Goal: Check status: Check status

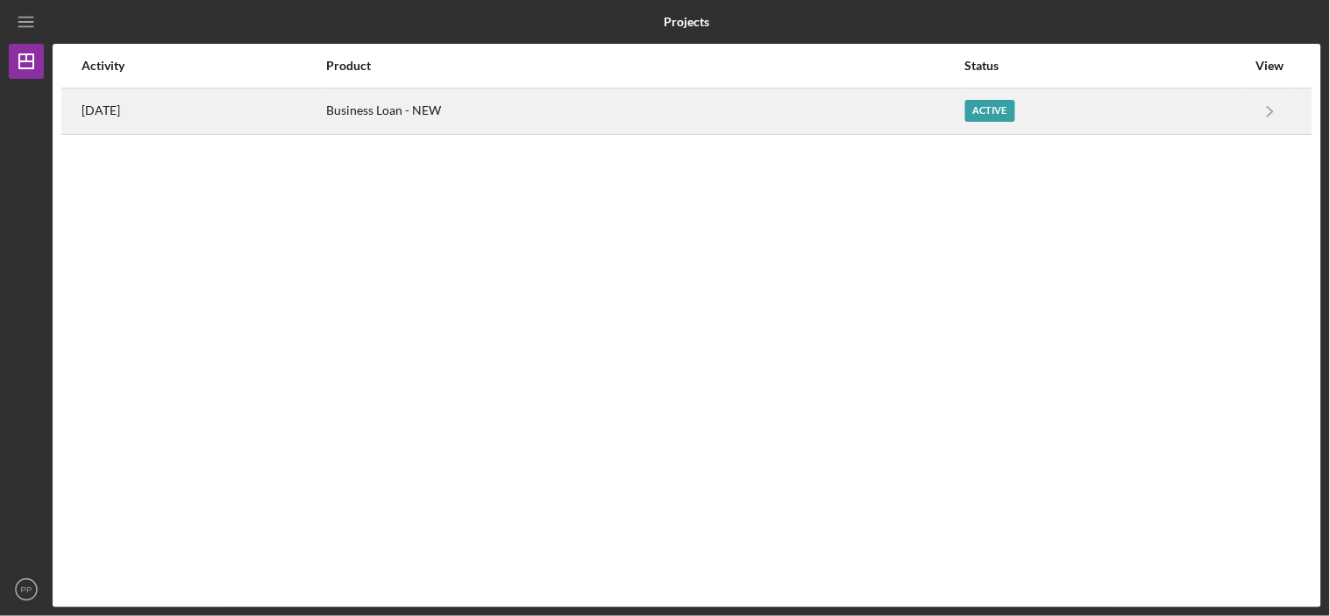
click at [124, 120] on div "[DATE]" at bounding box center [203, 111] width 243 height 44
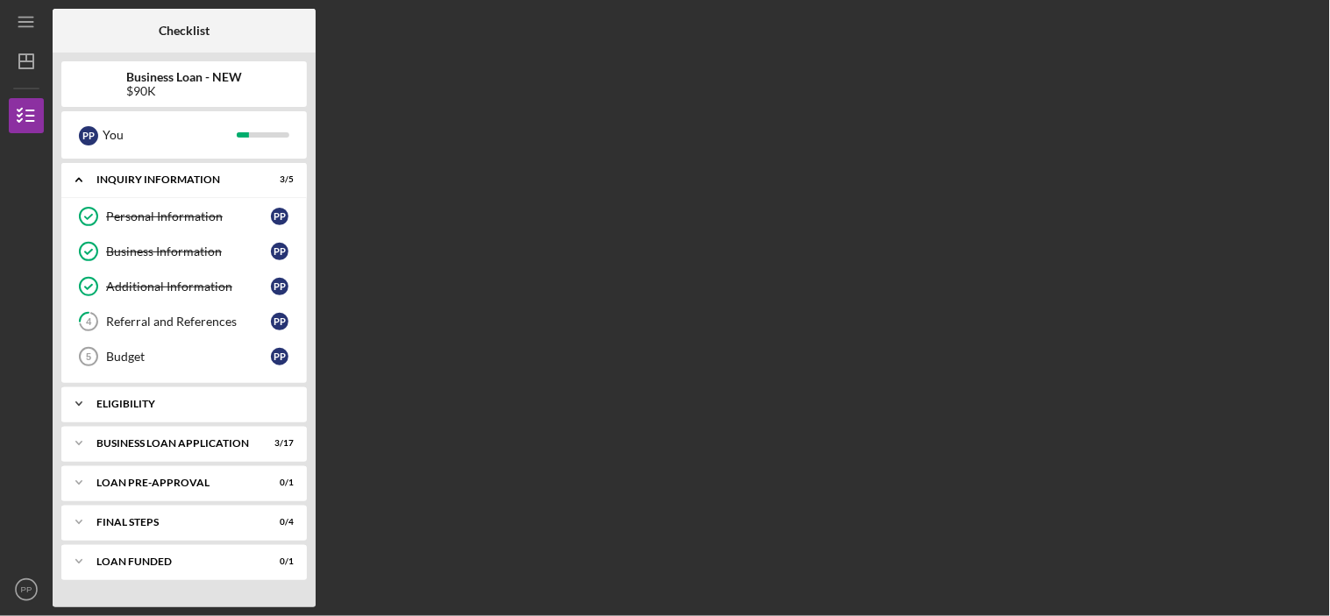
click at [142, 407] on div "ELIGIBILITY" at bounding box center [190, 404] width 188 height 11
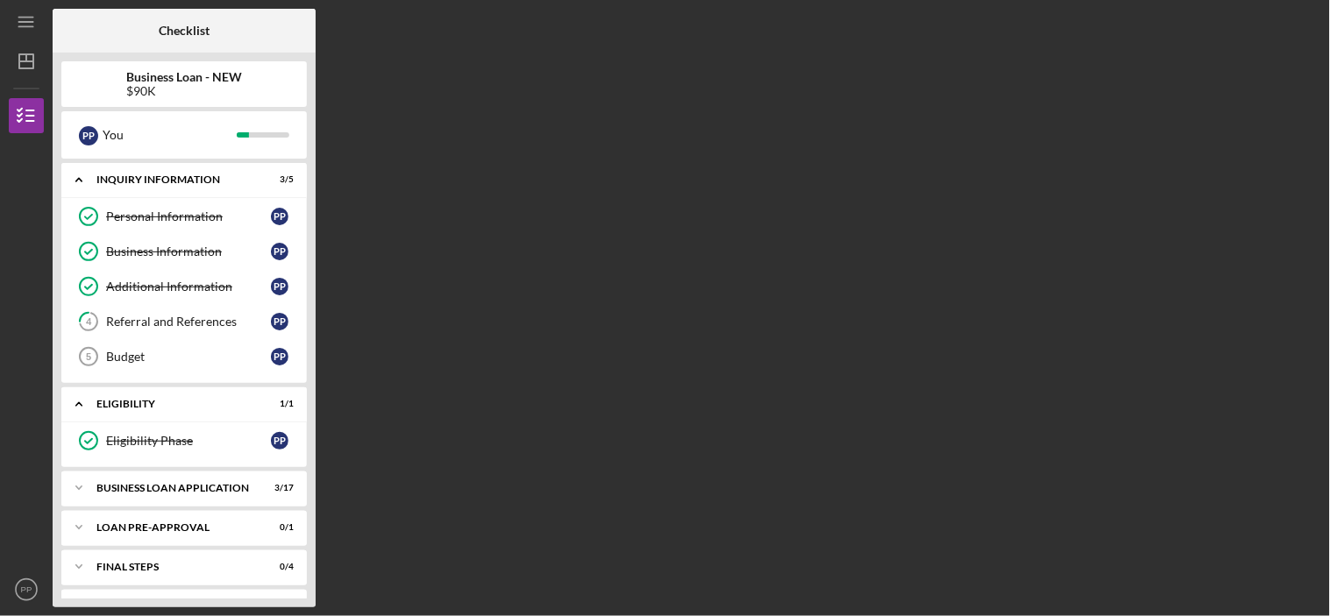
scroll to position [36, 0]
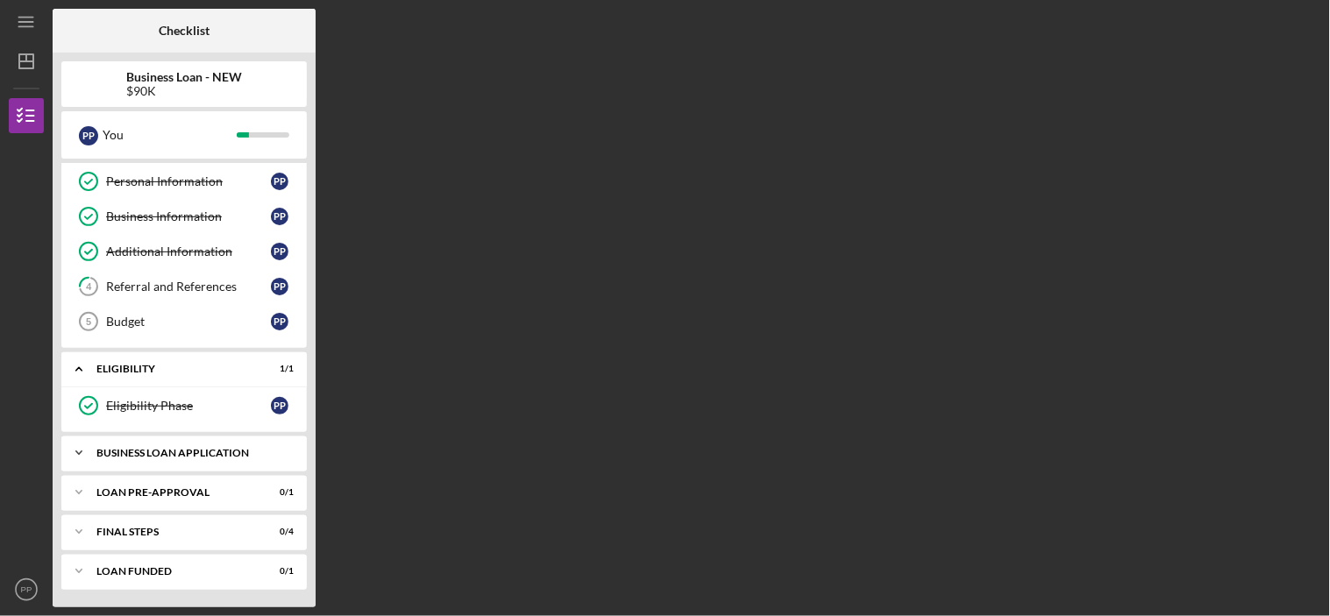
click at [165, 447] on div "Icon/Expander BUSINESS LOAN APPLICATION 3 / 17" at bounding box center [183, 453] width 245 height 35
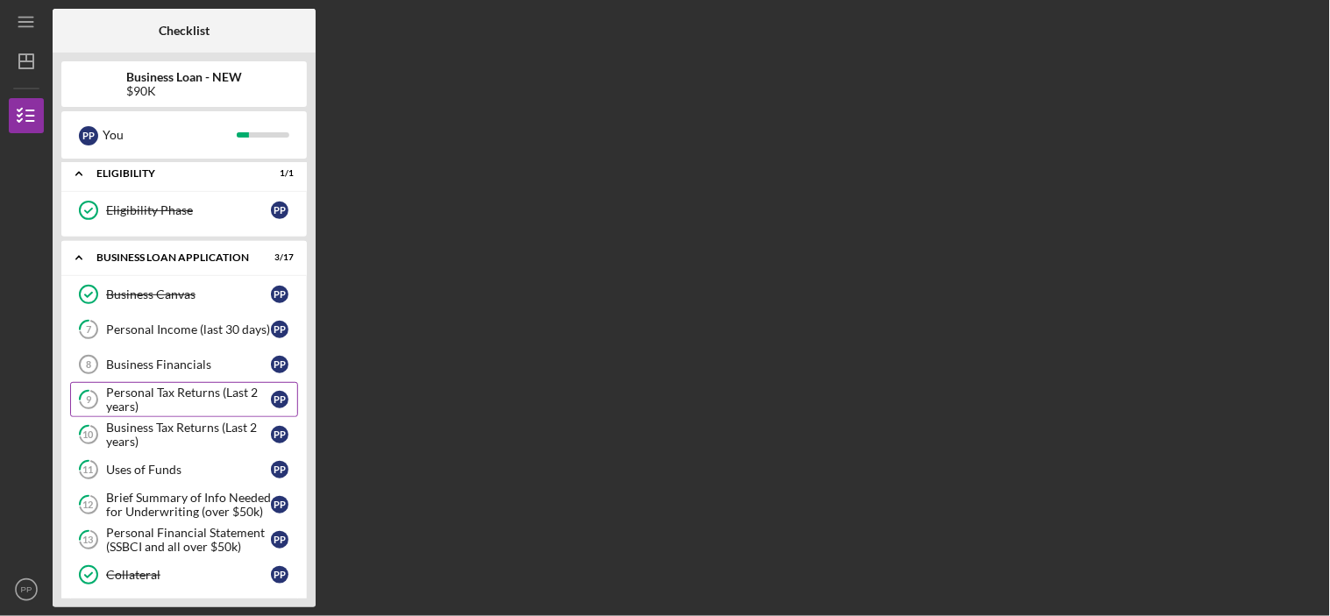
scroll to position [328, 0]
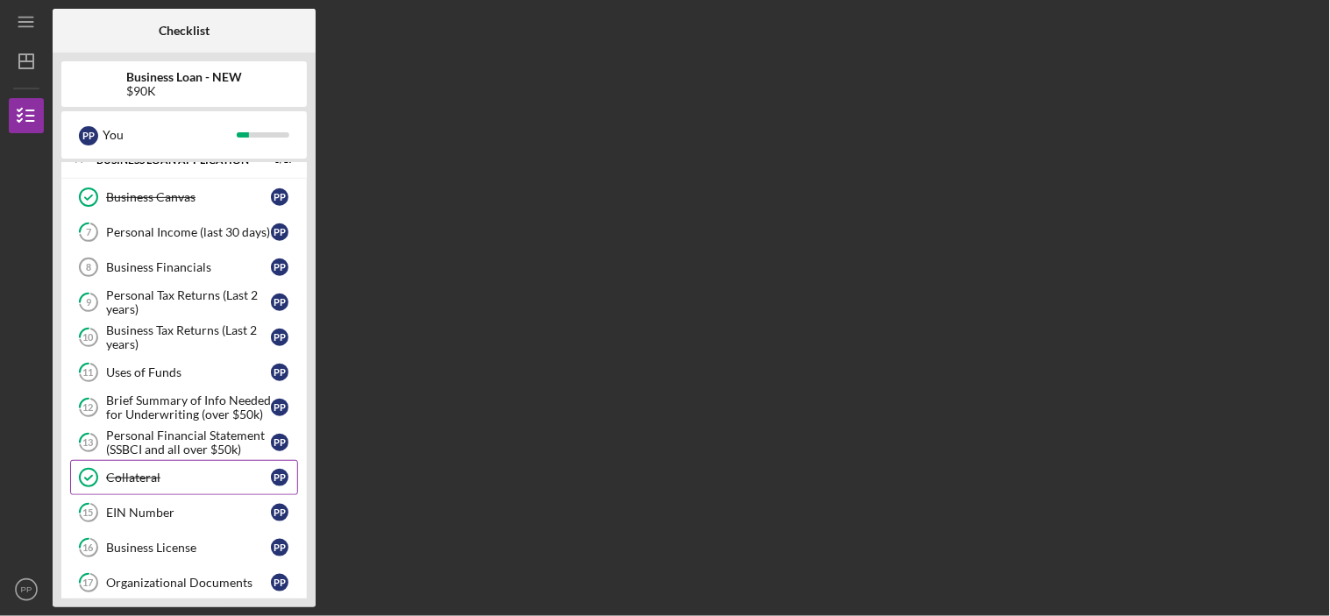
click at [139, 470] on link "Collateral Collateral P P" at bounding box center [184, 477] width 228 height 35
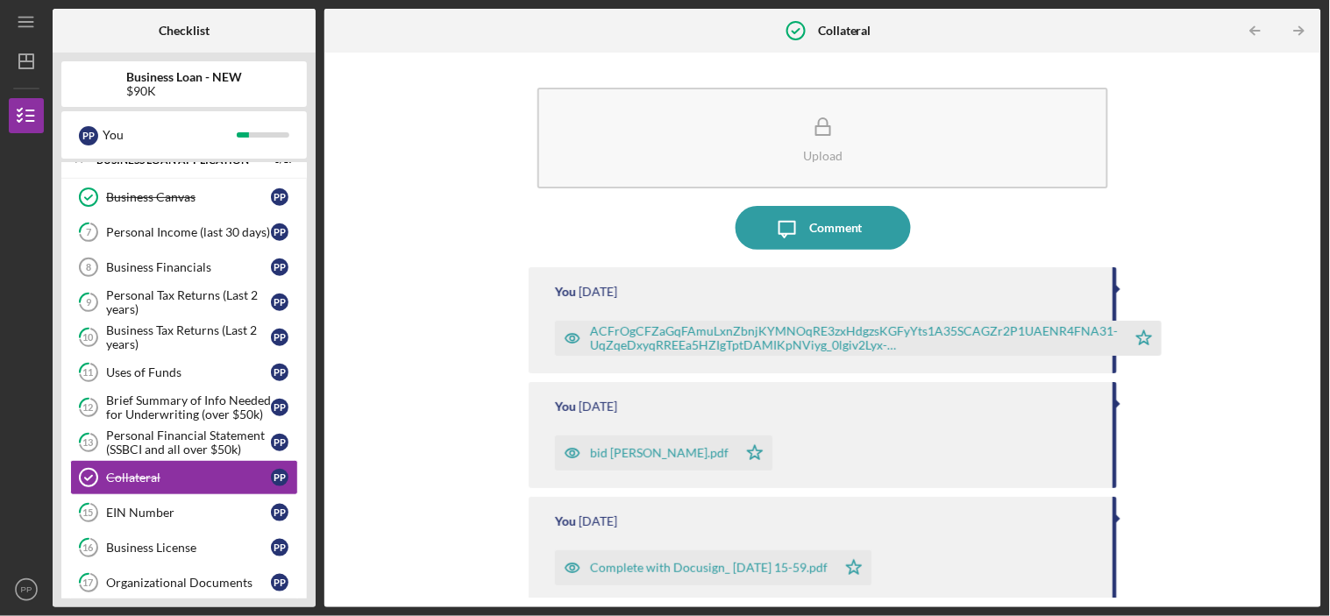
click at [573, 333] on icon "button" at bounding box center [572, 338] width 35 height 35
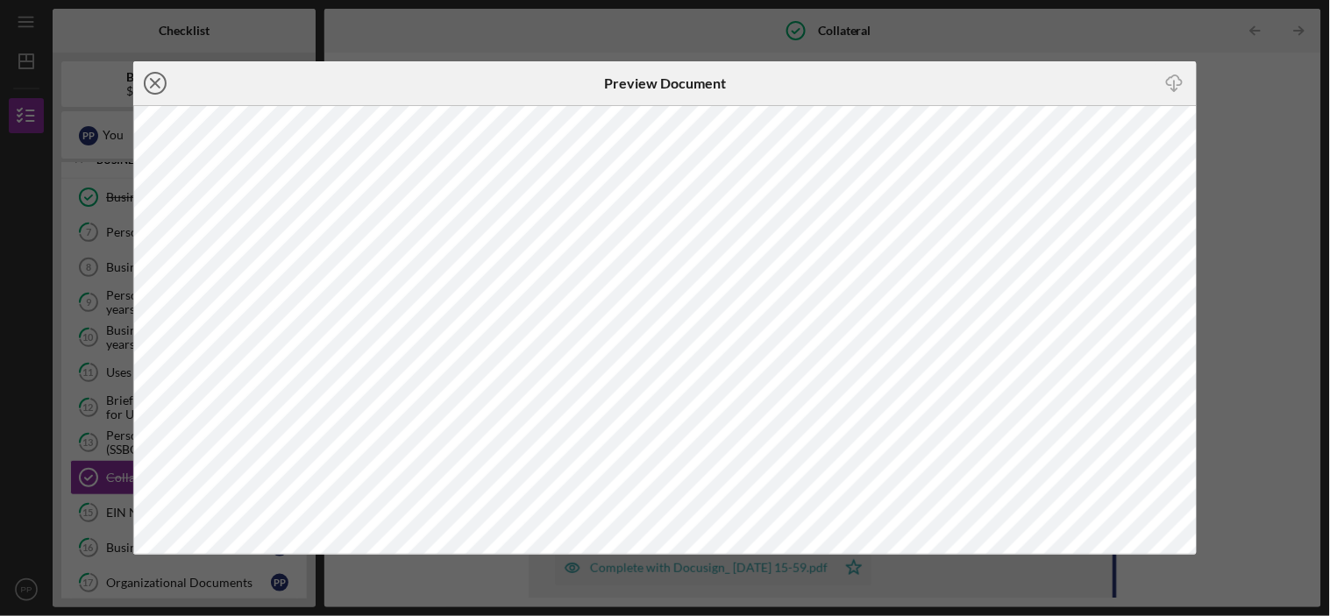
click at [163, 85] on icon "Icon/Close" at bounding box center [155, 83] width 44 height 44
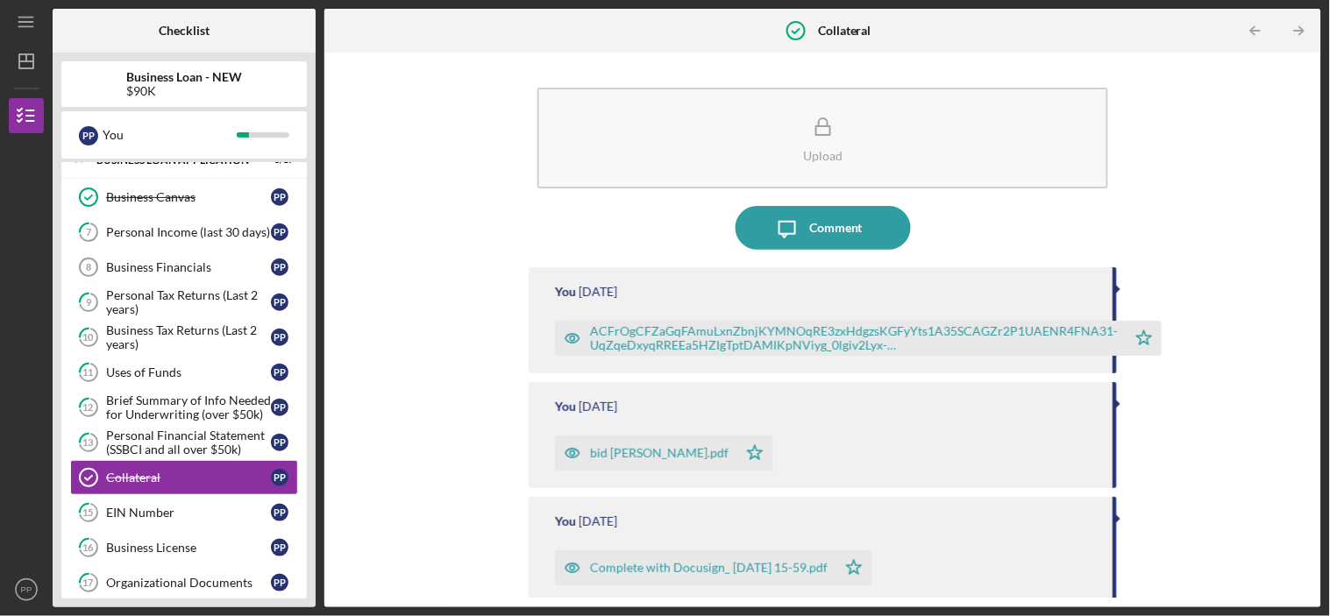
click at [565, 447] on icon "button" at bounding box center [572, 453] width 35 height 35
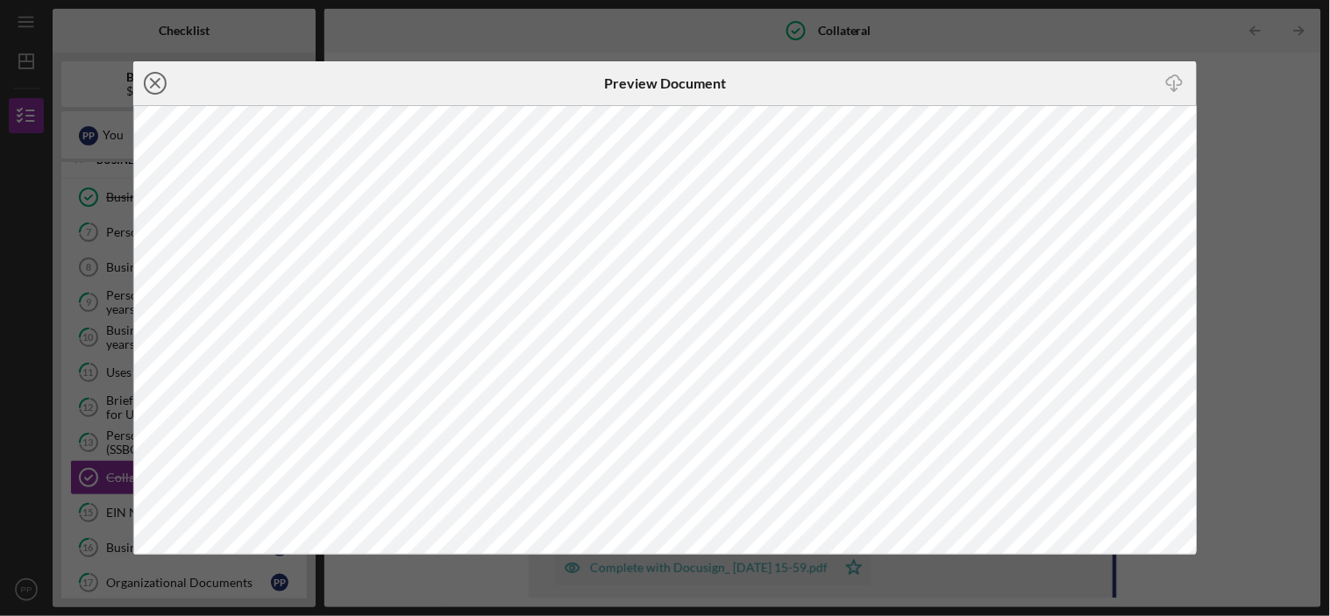
click at [152, 77] on icon "Icon/Close" at bounding box center [155, 83] width 44 height 44
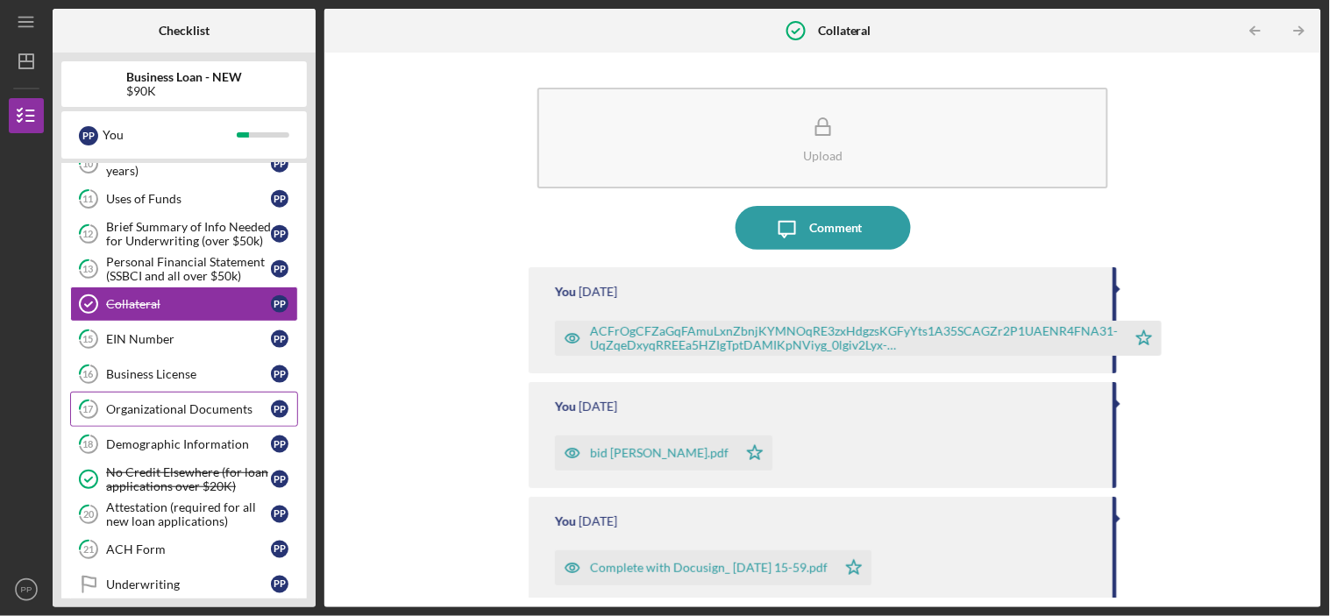
scroll to position [522, 0]
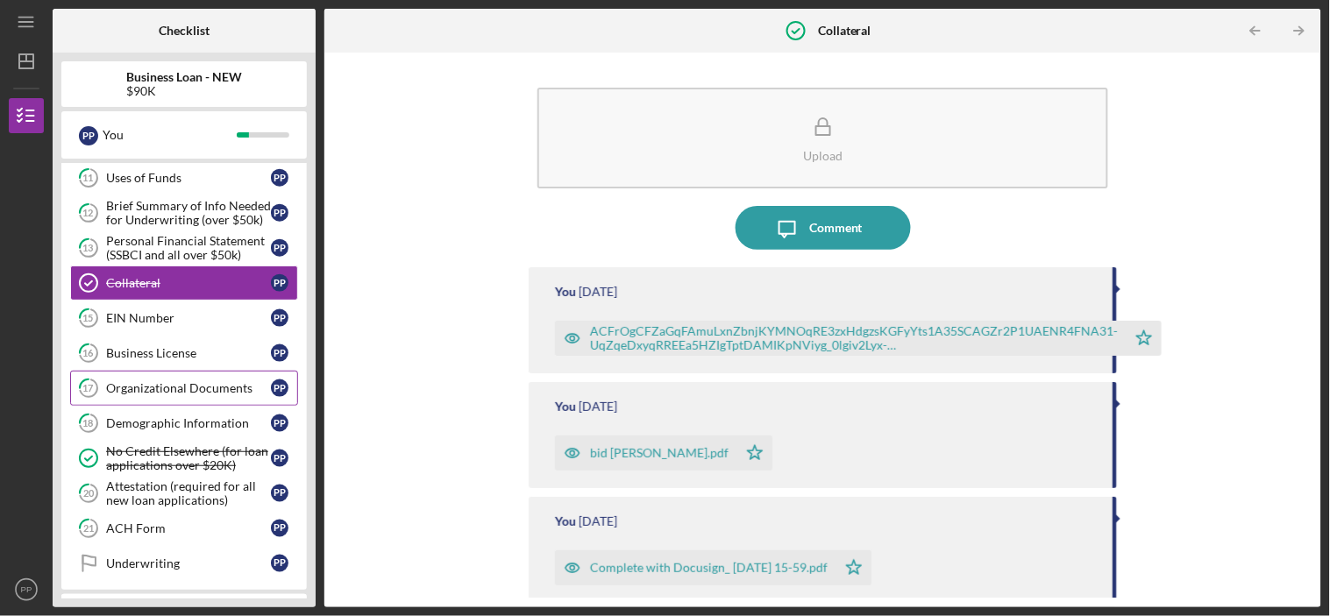
click at [146, 388] on div "Organizational Documents" at bounding box center [188, 388] width 165 height 14
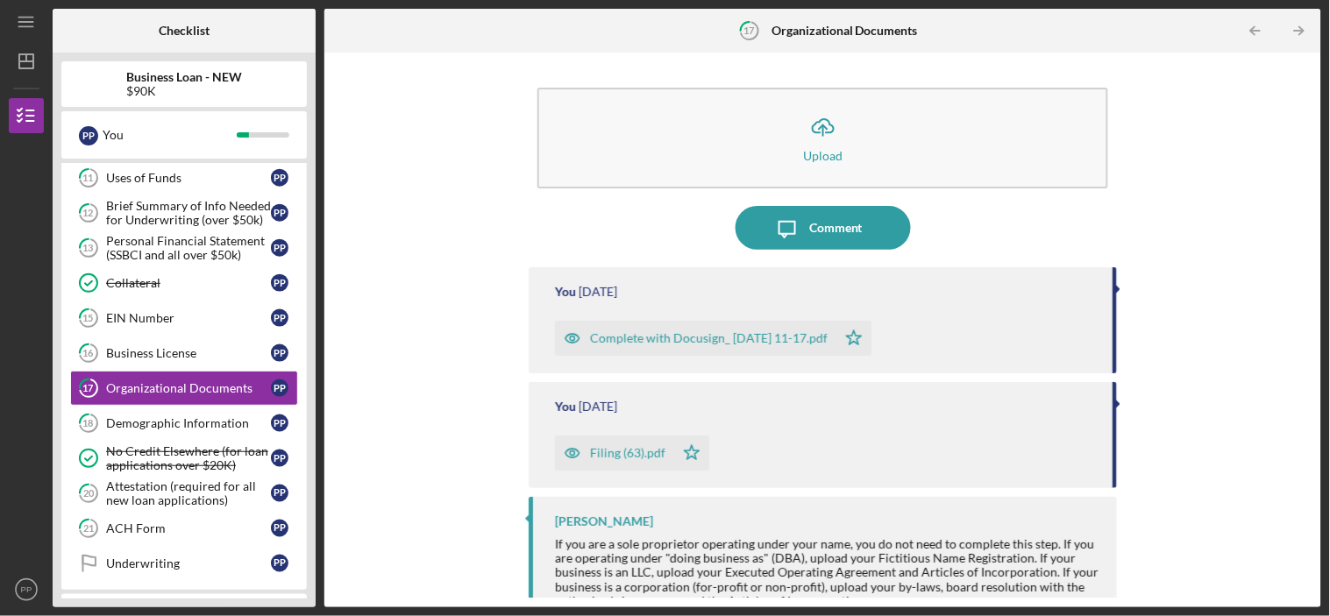
click at [566, 337] on icon "button" at bounding box center [572, 338] width 35 height 35
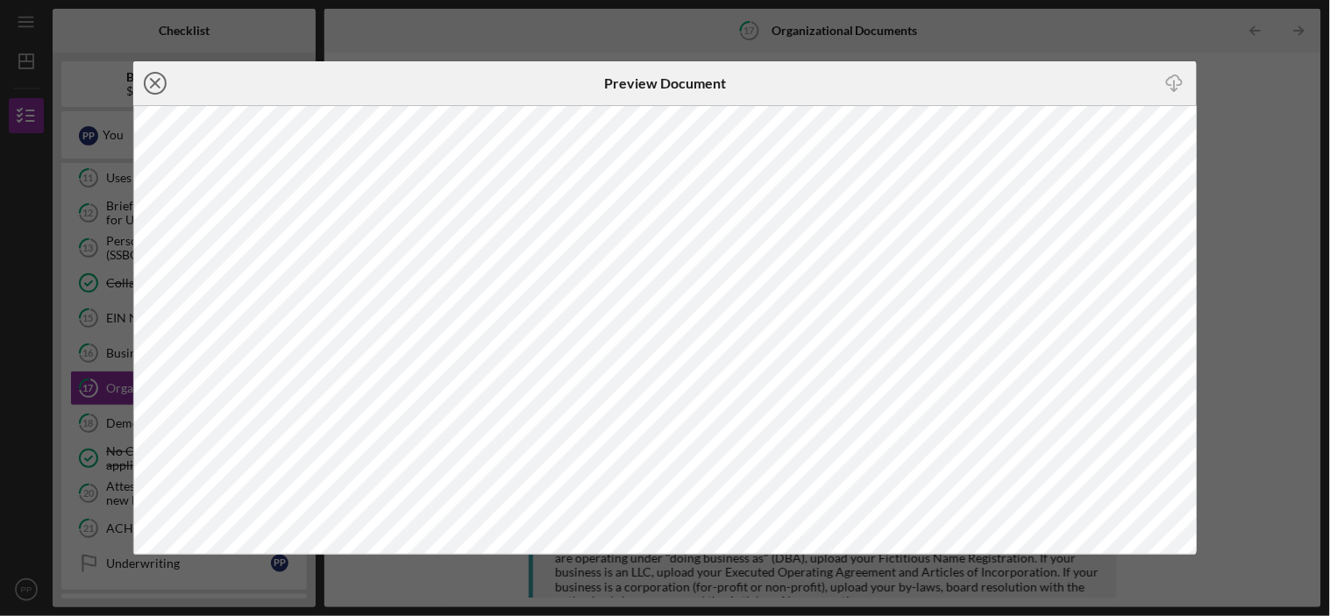
click at [153, 80] on icon "Icon/Close" at bounding box center [155, 83] width 44 height 44
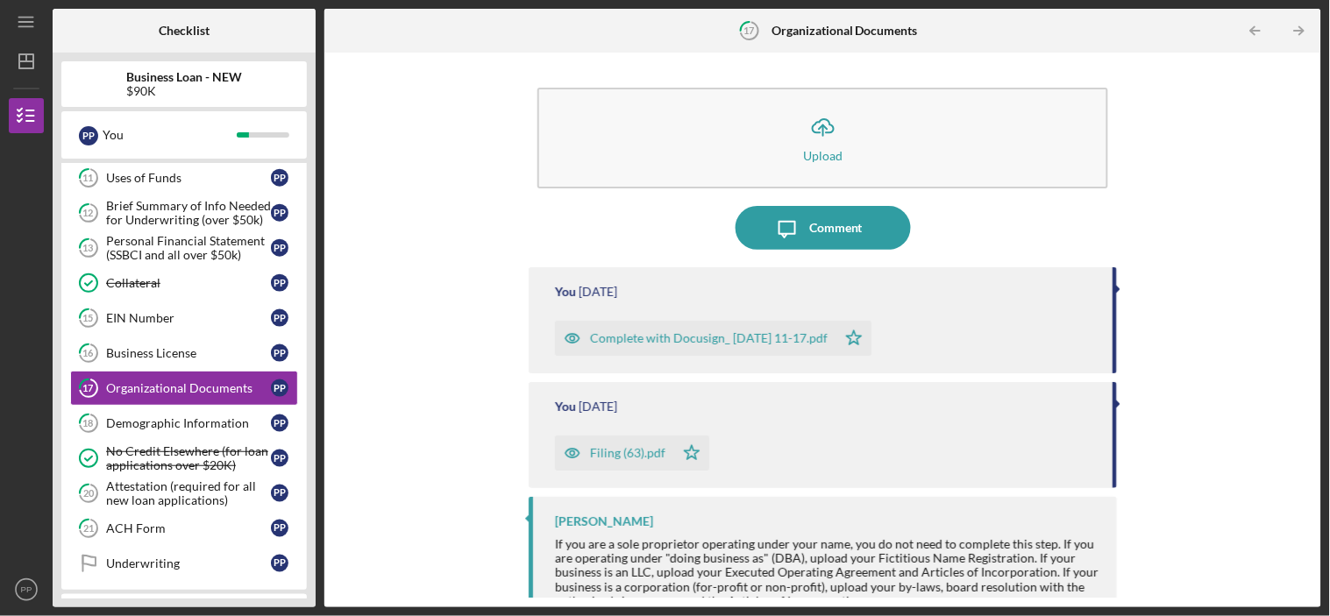
click at [564, 445] on icon "button" at bounding box center [572, 453] width 35 height 35
